Goal: Find contact information

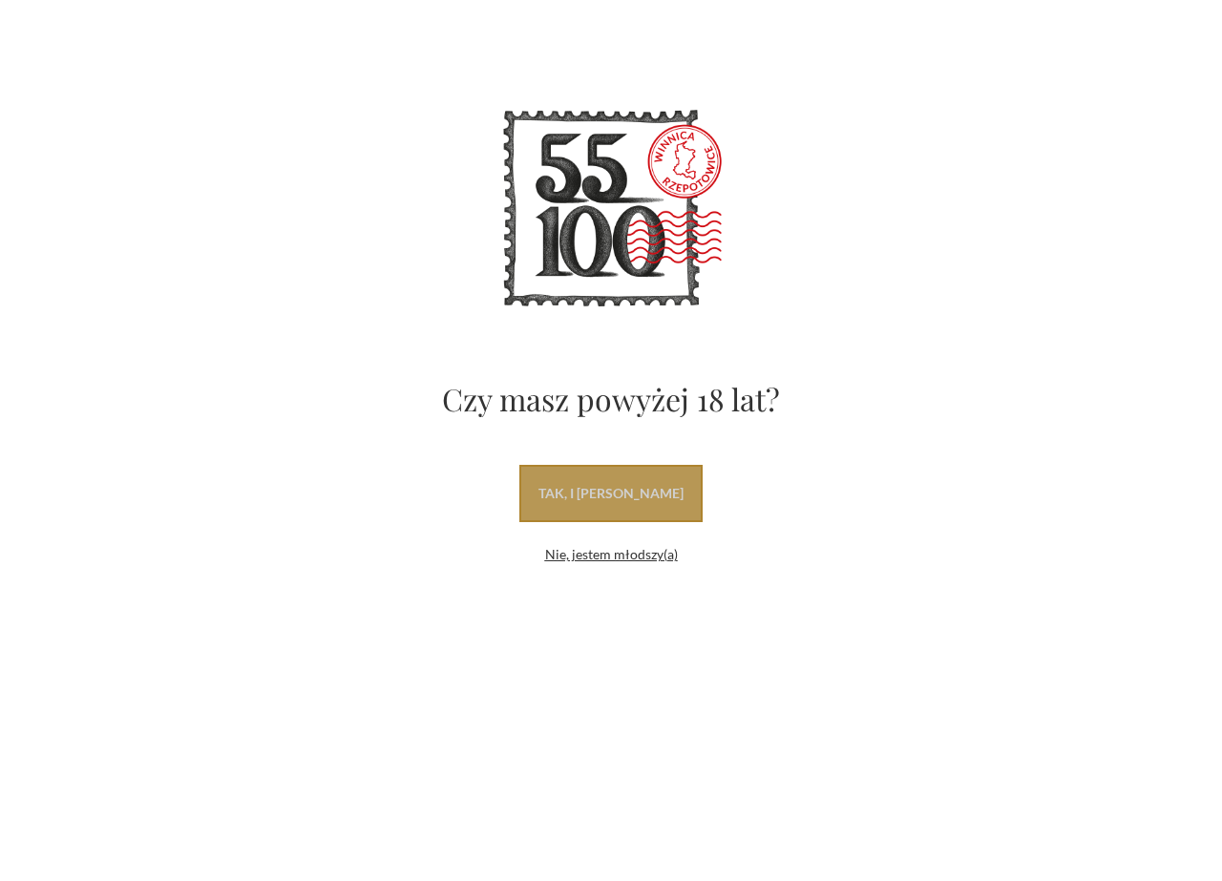
click at [640, 496] on link "tak, i [PERSON_NAME]" at bounding box center [610, 493] width 183 height 57
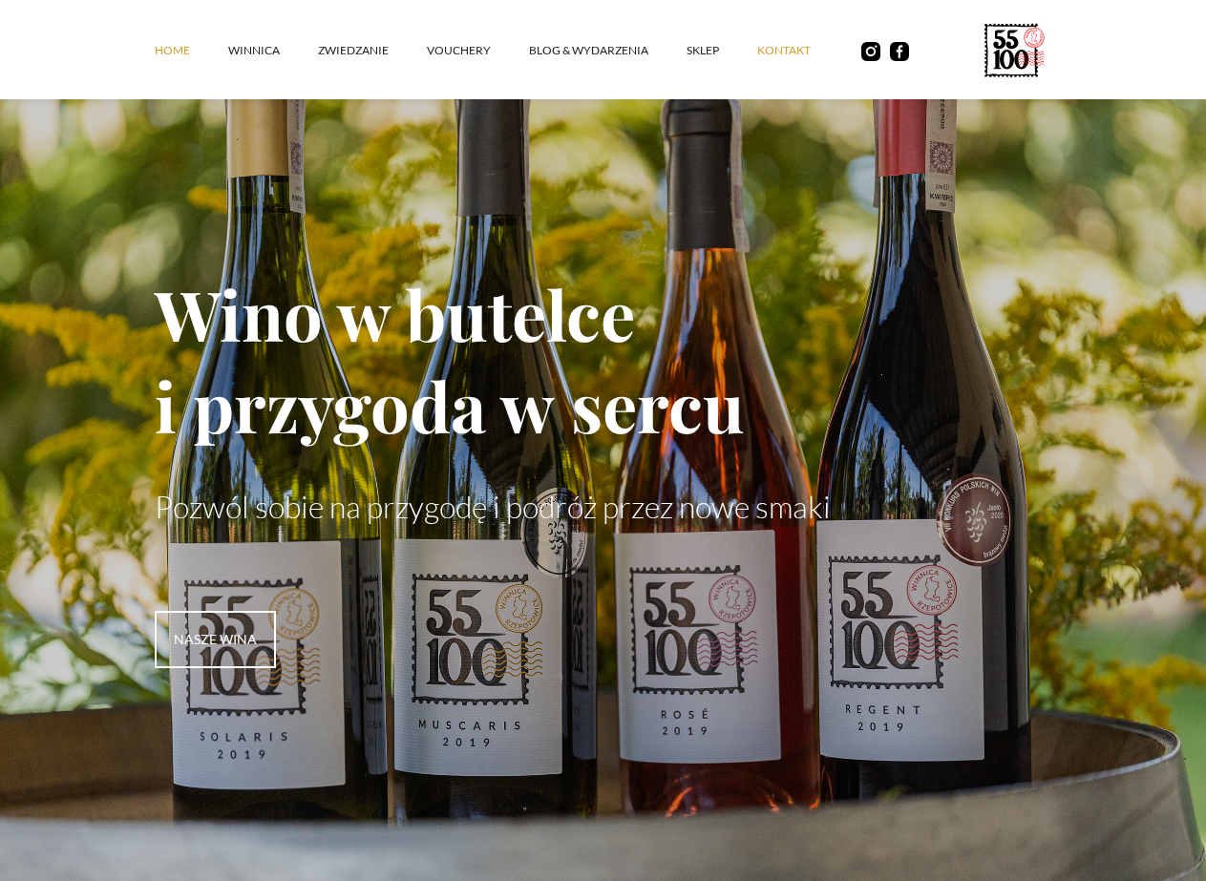
click at [757, 60] on link "kontakt" at bounding box center [803, 50] width 92 height 57
